Goal: Find specific page/section: Find specific page/section

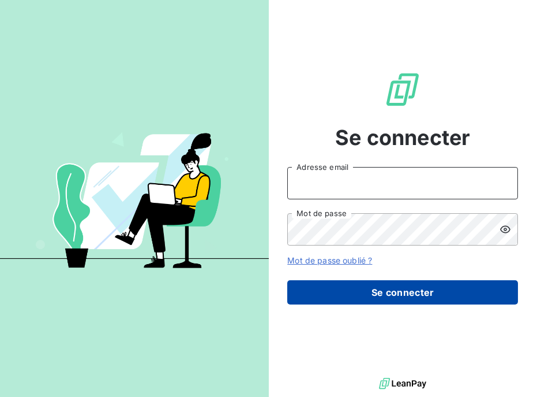
type input "[PERSON_NAME][EMAIL_ADDRESS][DOMAIN_NAME]"
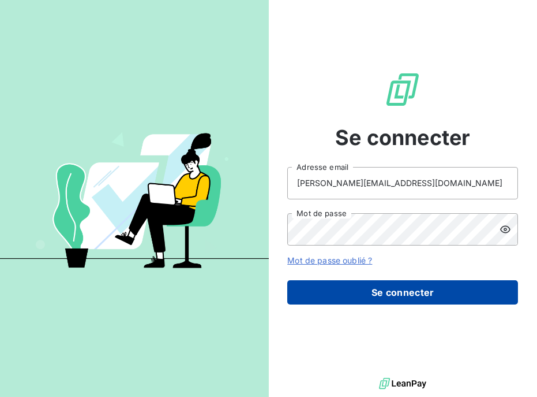
click at [340, 291] on button "Se connecter" at bounding box center [403, 292] width 231 height 24
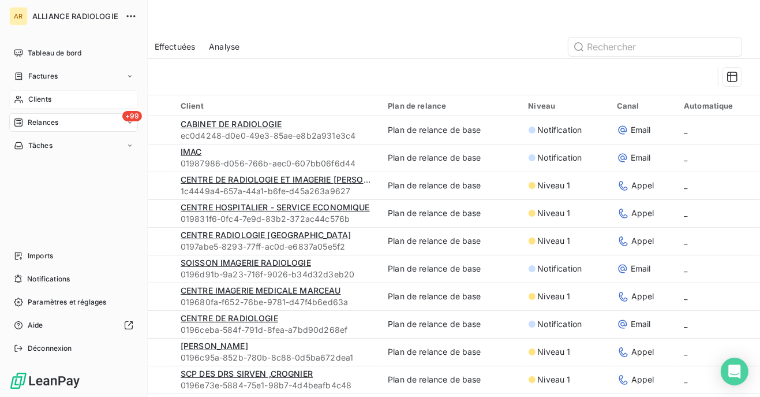
click at [30, 99] on span "Clients" at bounding box center [39, 99] width 23 height 10
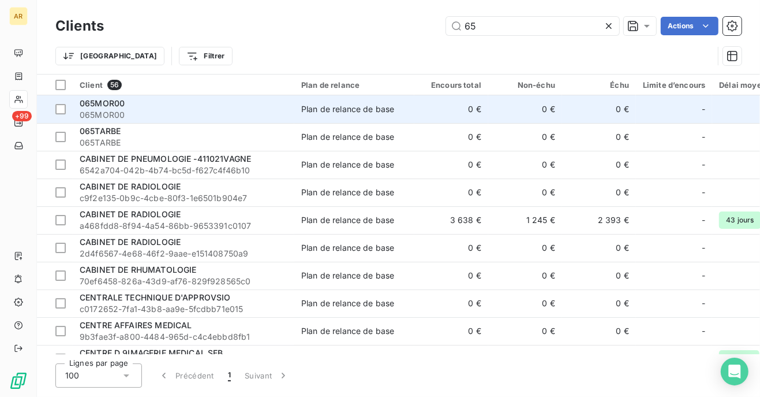
type input "65"
click at [124, 106] on span "065MOR00" at bounding box center [102, 103] width 45 height 10
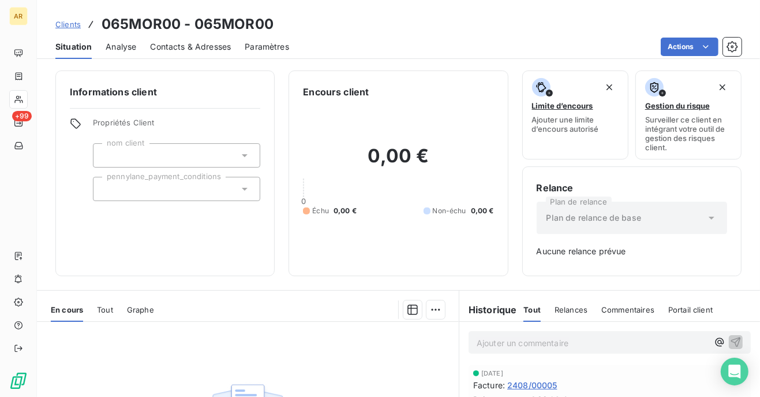
click at [268, 47] on span "Paramètres" at bounding box center [267, 47] width 44 height 12
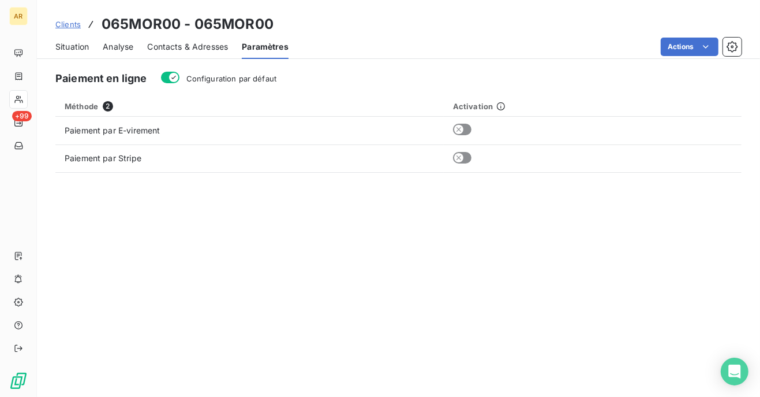
click at [189, 46] on span "Contacts & Adresses" at bounding box center [187, 47] width 81 height 12
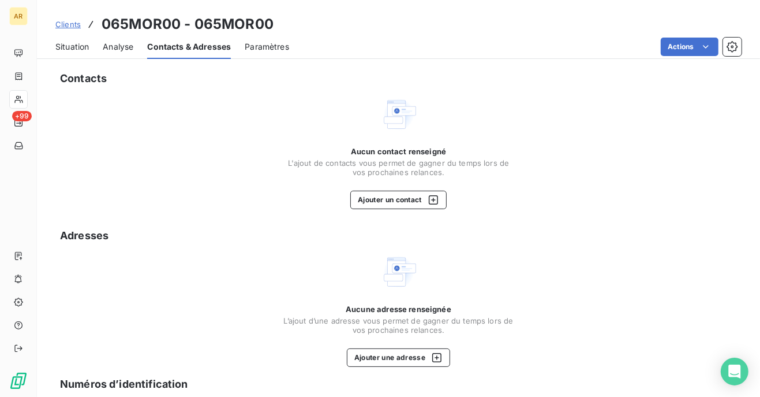
click at [121, 45] on span "Analyse" at bounding box center [118, 47] width 31 height 12
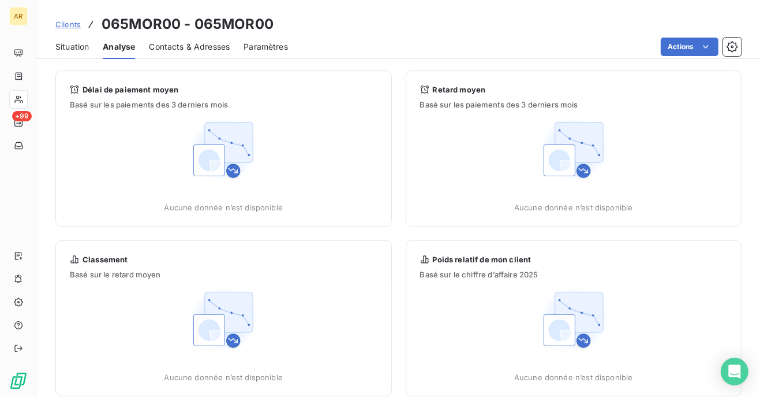
click at [74, 42] on span "Situation" at bounding box center [71, 47] width 33 height 12
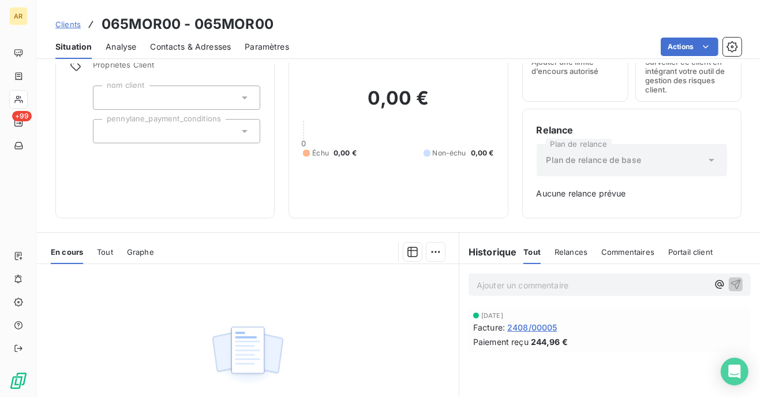
scroll to position [115, 0]
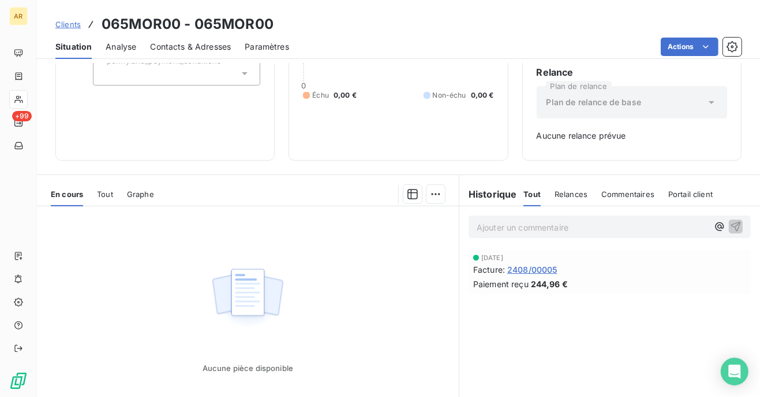
click at [529, 271] on span "2408/00005" at bounding box center [532, 269] width 50 height 12
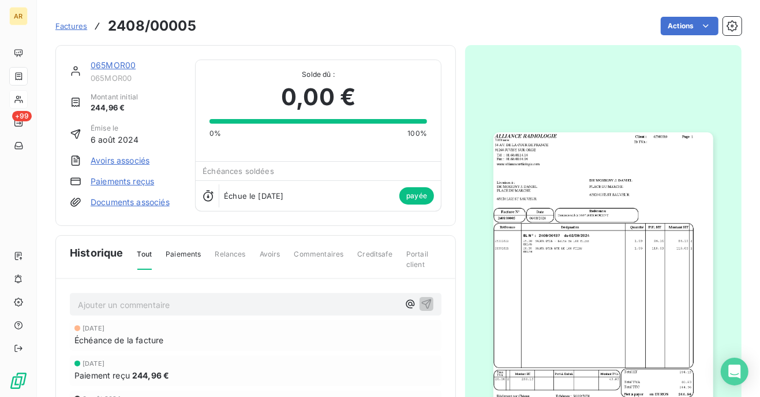
scroll to position [115, 0]
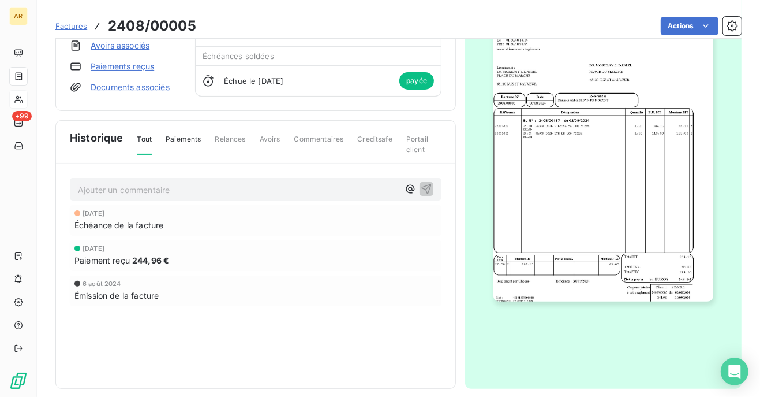
click at [537, 223] on img "button" at bounding box center [603, 159] width 219 height 284
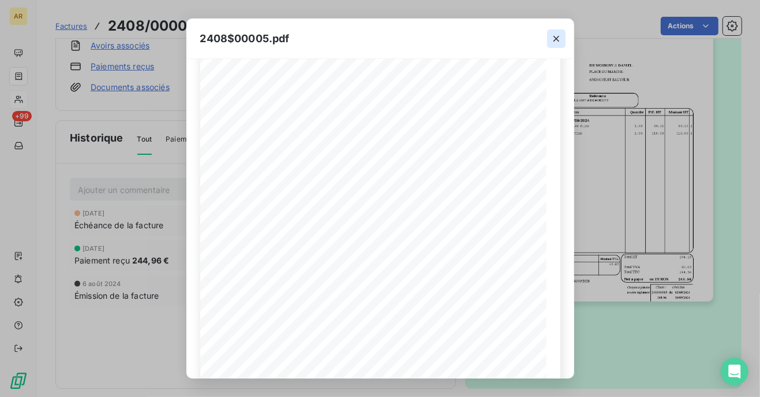
click at [537, 36] on icon "button" at bounding box center [557, 39] width 12 height 12
